Goal: Information Seeking & Learning: Learn about a topic

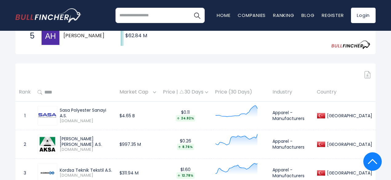
scroll to position [216, 0]
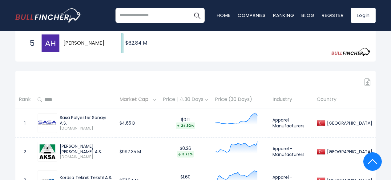
click at [113, 126] on div "Sasa Polyester Sanayi A.S." at bounding box center [86, 120] width 53 height 11
drag, startPoint x: 114, startPoint y: 129, endPoint x: 58, endPoint y: 129, distance: 56.0
click at [58, 129] on div "Sasa Polyester Sanayi A.S. [DOMAIN_NAME]" at bounding box center [84, 123] width 55 height 16
copy div "Sasa Polyester Sanayi A.S."
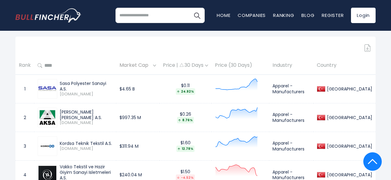
scroll to position [247, 0]
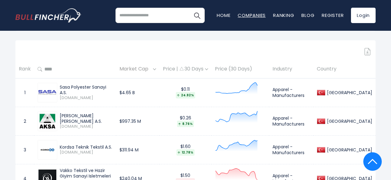
click at [256, 17] on link "Companies" at bounding box center [252, 15] width 28 height 6
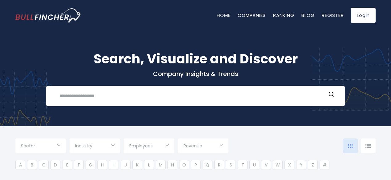
type input "***"
click at [115, 146] on div "Industry" at bounding box center [95, 145] width 50 height 15
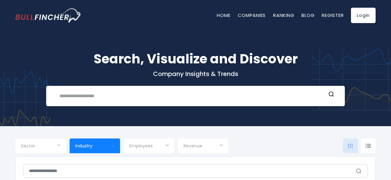
click at [60, 144] on div at bounding box center [195, 90] width 391 height 180
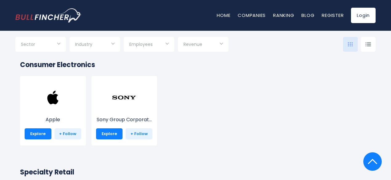
scroll to position [121, 0]
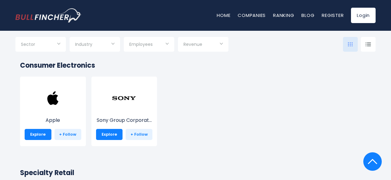
click at [112, 41] on input "Selection" at bounding box center [94, 44] width 39 height 11
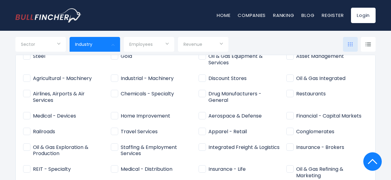
scroll to position [162, 0]
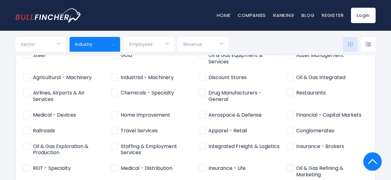
click at [204, 131] on span "Apparel - Retail" at bounding box center [222, 131] width 48 height 6
type input "**********"
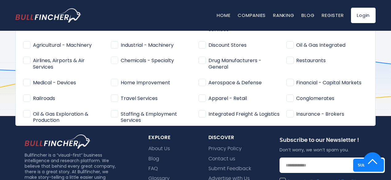
scroll to position [128, 0]
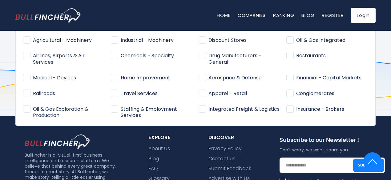
click at [211, 95] on span "Apparel - Retail" at bounding box center [222, 93] width 48 height 6
click at [214, 92] on span "Apparel - Retail" at bounding box center [222, 93] width 48 height 6
type input "**********"
click at [202, 93] on span "Apparel - Retail" at bounding box center [222, 93] width 48 height 6
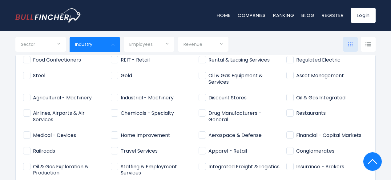
scroll to position [147, 0]
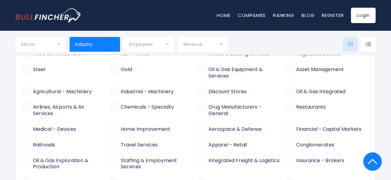
click at [201, 146] on span "Apparel - Retail" at bounding box center [222, 145] width 48 height 6
type input "**********"
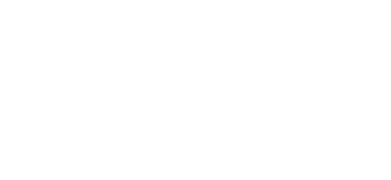
scroll to position [501, 0]
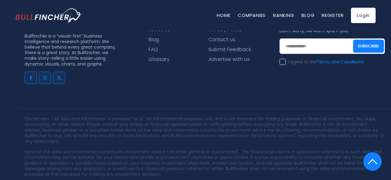
click at [342, 57] on div at bounding box center [195, 90] width 391 height 180
click at [283, 59] on label "I agree to the Terms and Conditions" at bounding box center [321, 62] width 84 height 6
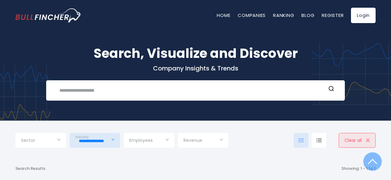
scroll to position [0, 0]
